Goal: Task Accomplishment & Management: Manage account settings

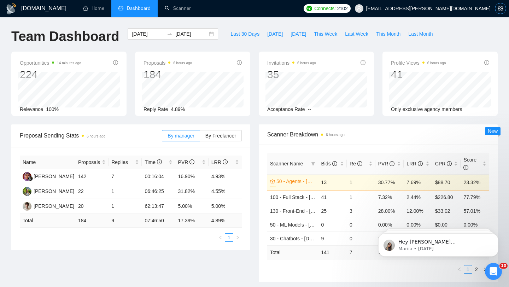
click at [497, 8] on span "setting" at bounding box center [500, 9] width 11 height 6
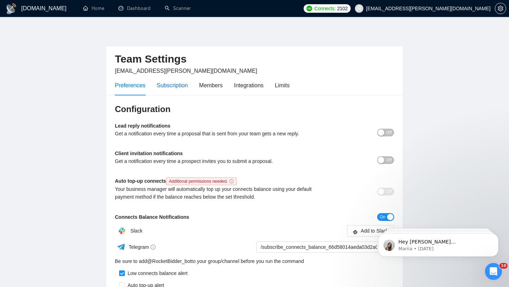
click at [178, 87] on div "Subscription" at bounding box center [172, 85] width 31 height 9
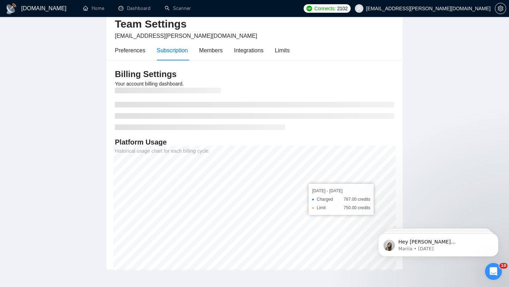
scroll to position [72, 0]
